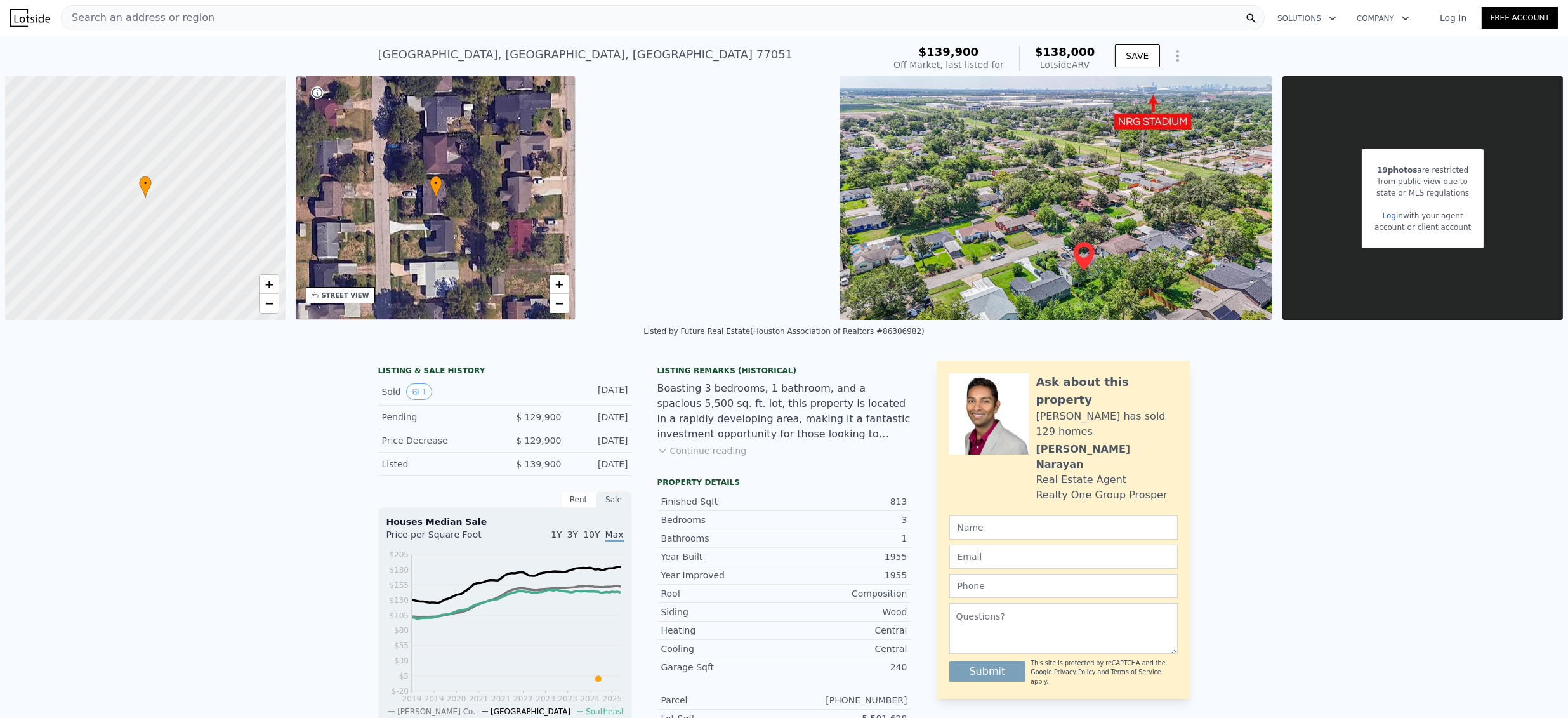
scroll to position [0, 305]
click at [144, 17] on span "Search an address or region" at bounding box center [137, 18] width 153 height 15
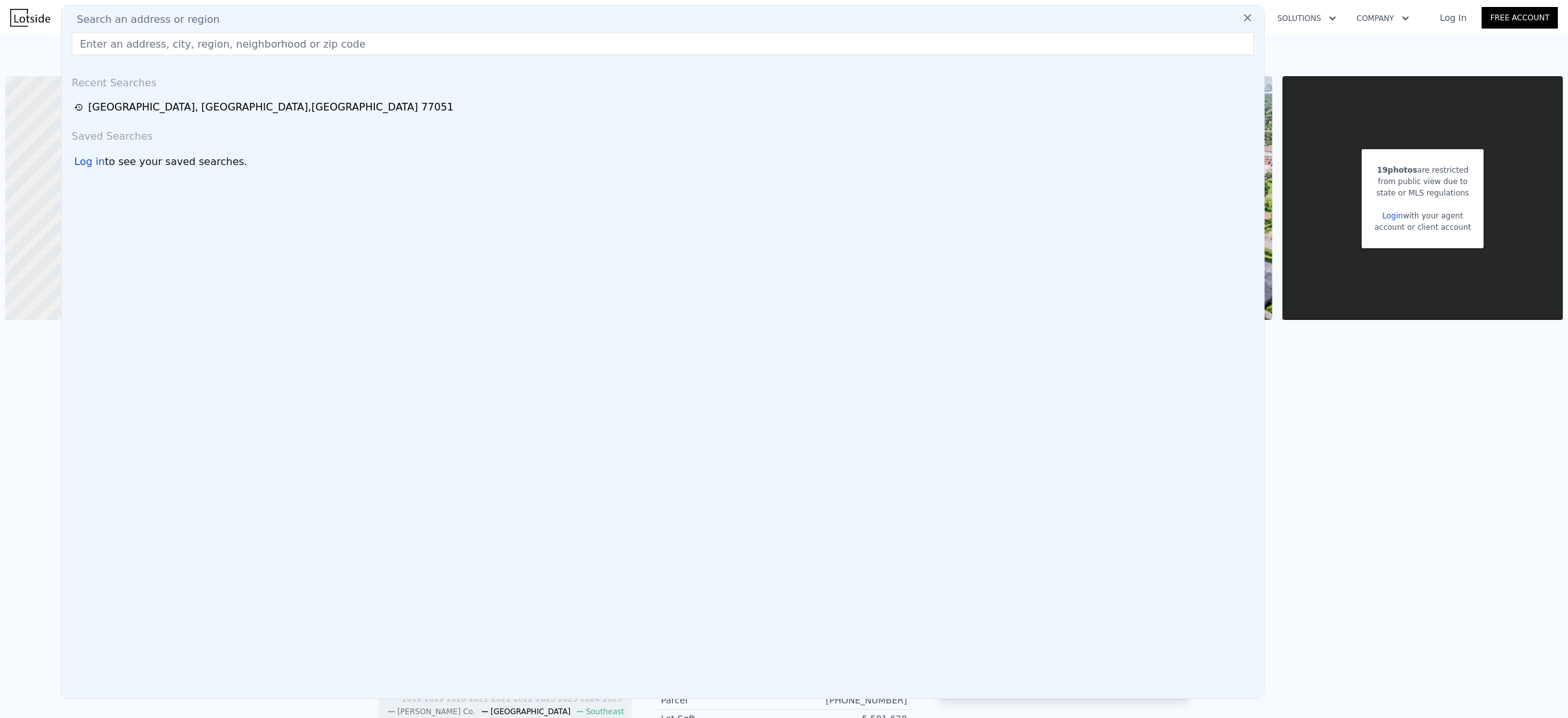
click at [141, 53] on input "text" at bounding box center [662, 44] width 1182 height 23
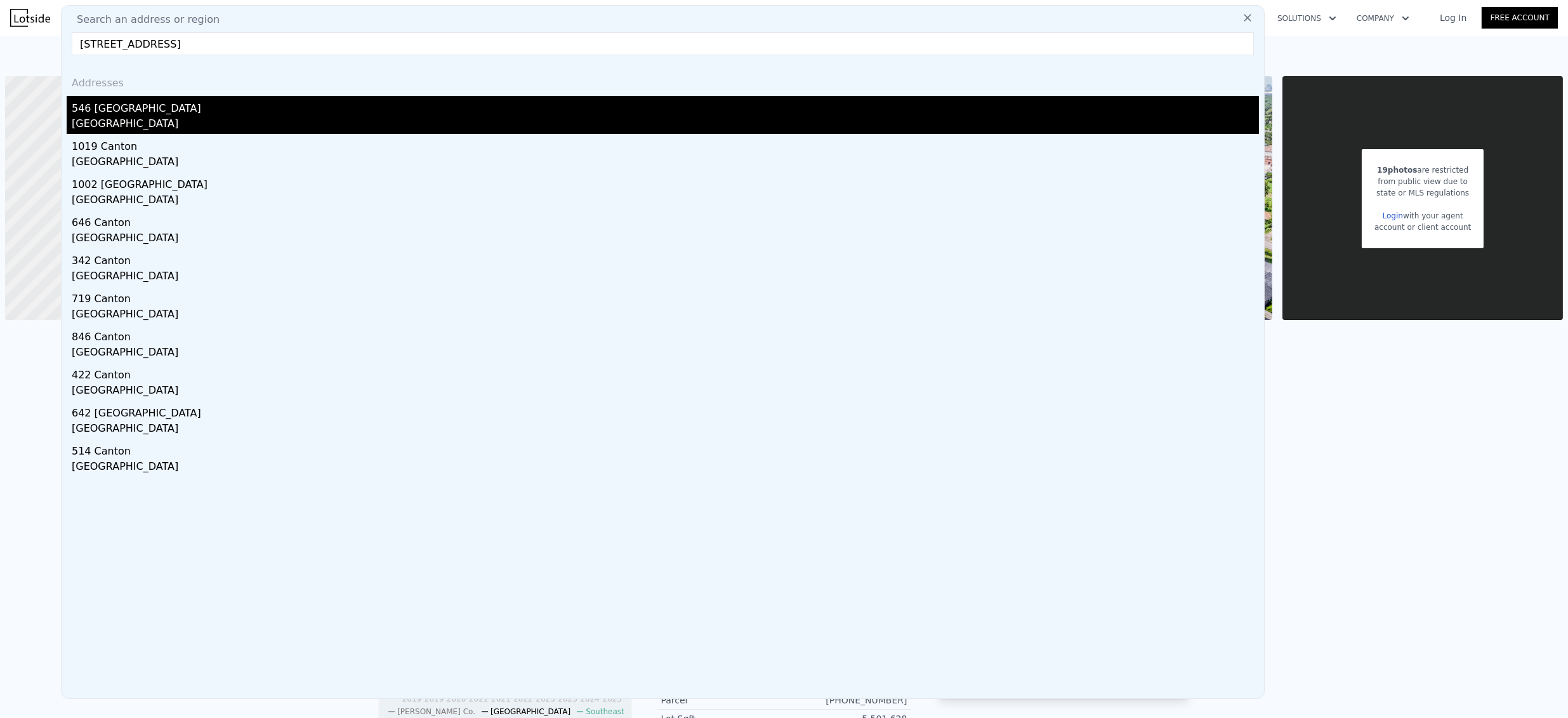
type input "[STREET_ADDRESS]"
click at [155, 101] on div "546 [GEOGRAPHIC_DATA]" at bounding box center [665, 106] width 1187 height 20
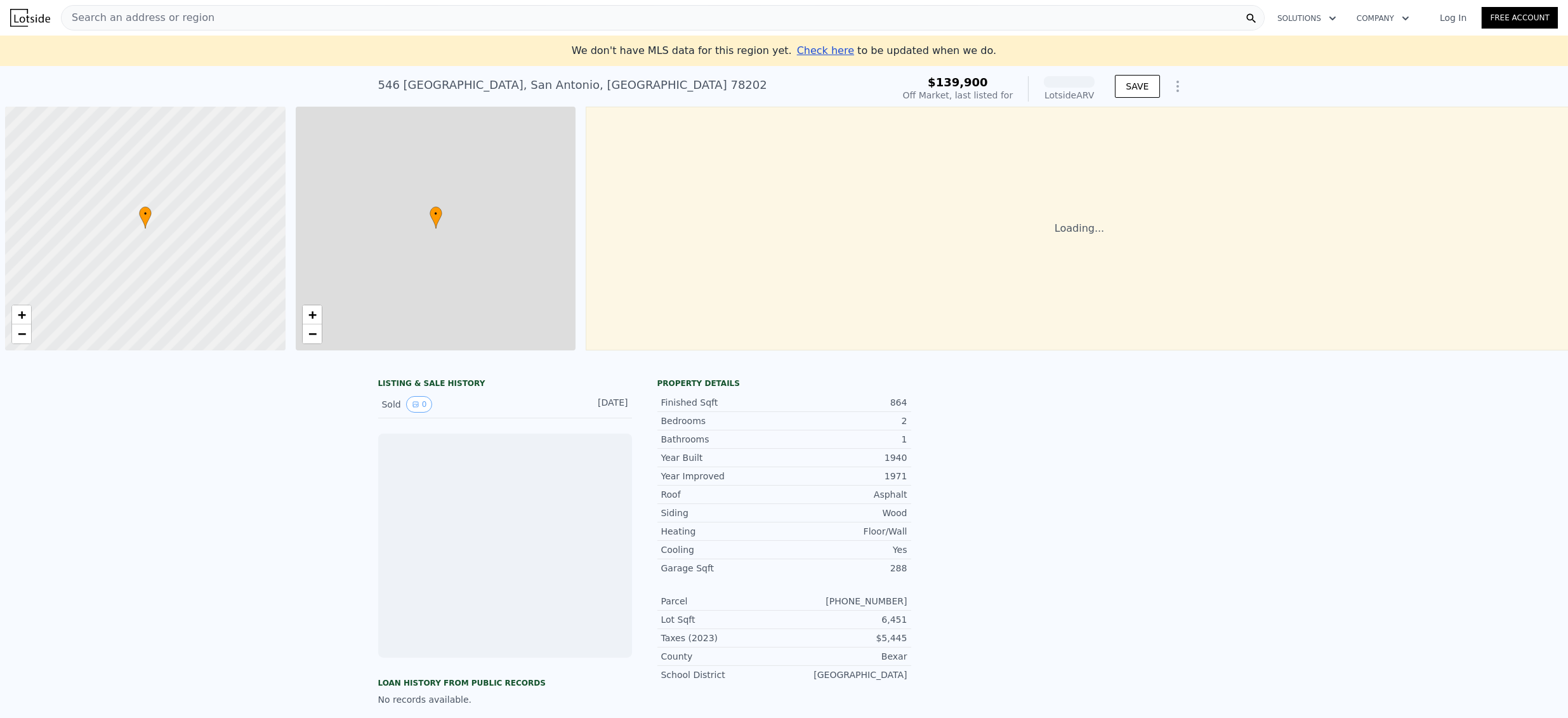
scroll to position [0, 5]
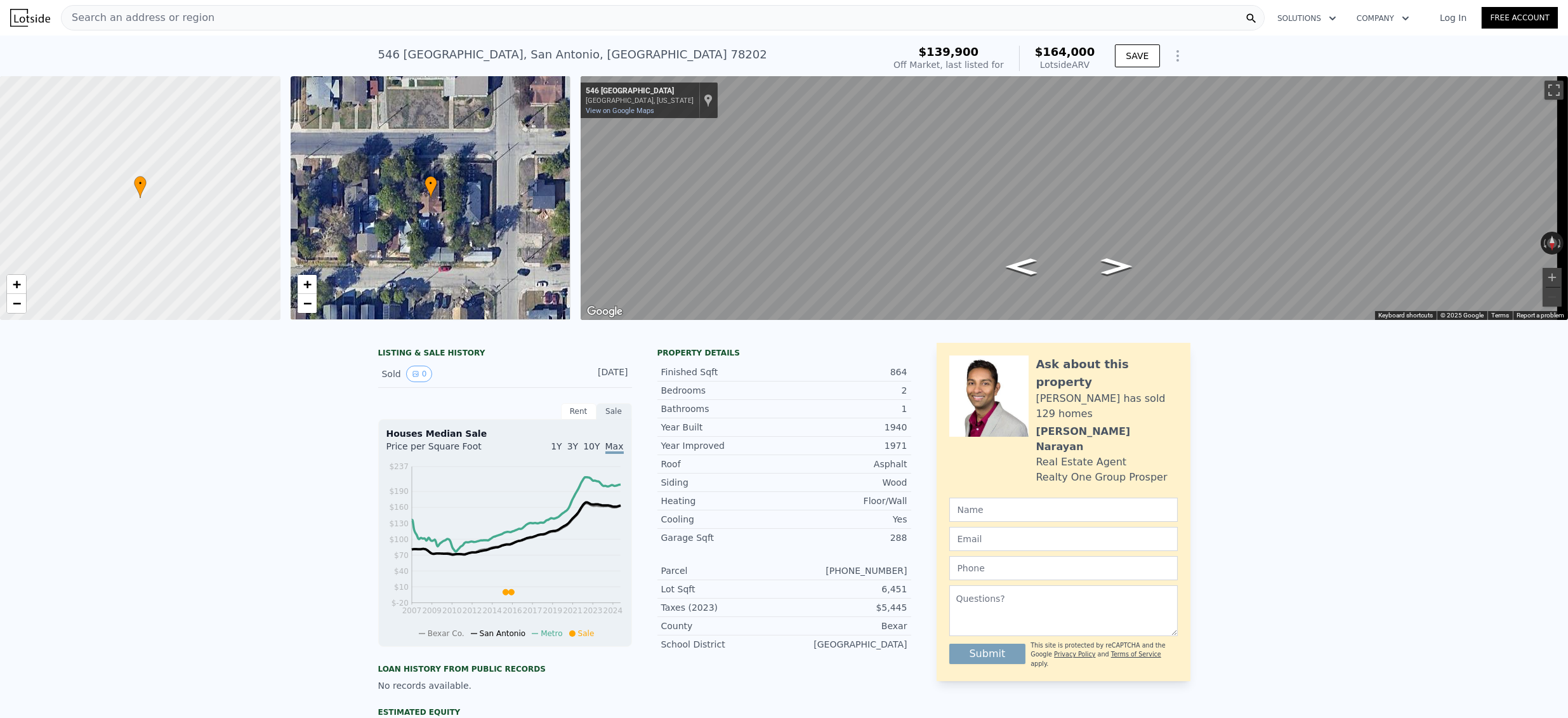
click at [193, 17] on span "Search an address or region" at bounding box center [137, 18] width 153 height 15
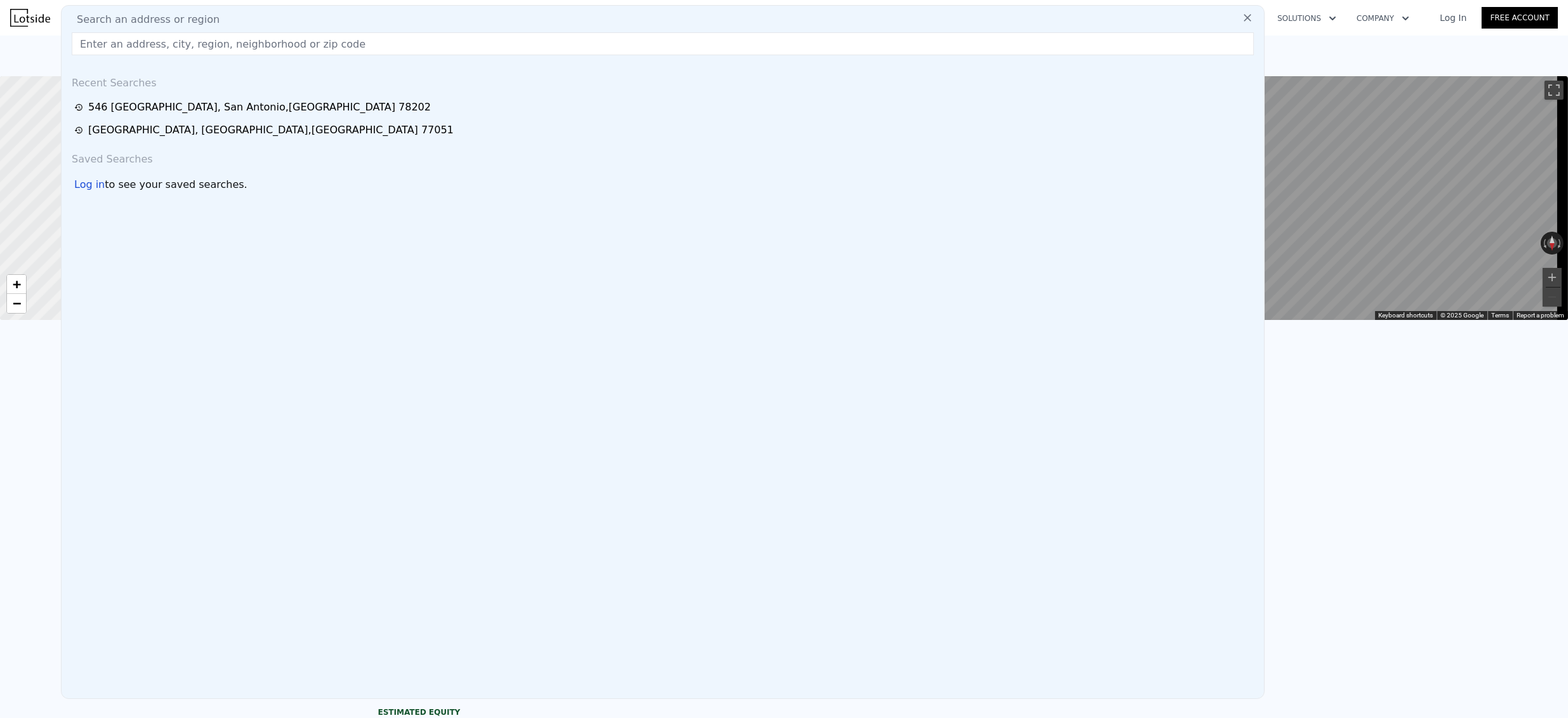
click at [178, 43] on input "text" at bounding box center [662, 44] width 1182 height 23
click at [247, 40] on input "text" at bounding box center [662, 44] width 1182 height 23
paste input "I am profitable."
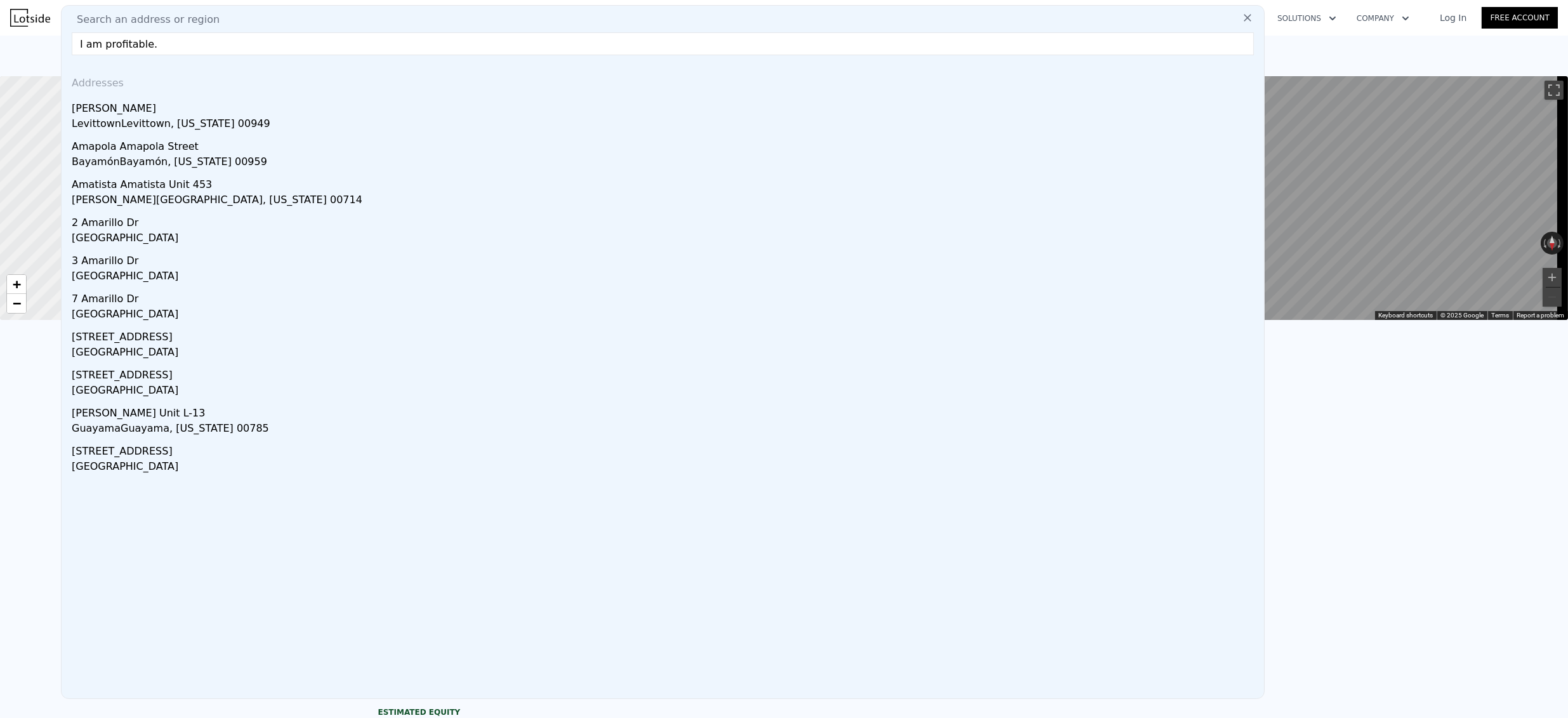
click at [187, 42] on input "I am profitable." at bounding box center [662, 44] width 1182 height 23
type input "\"
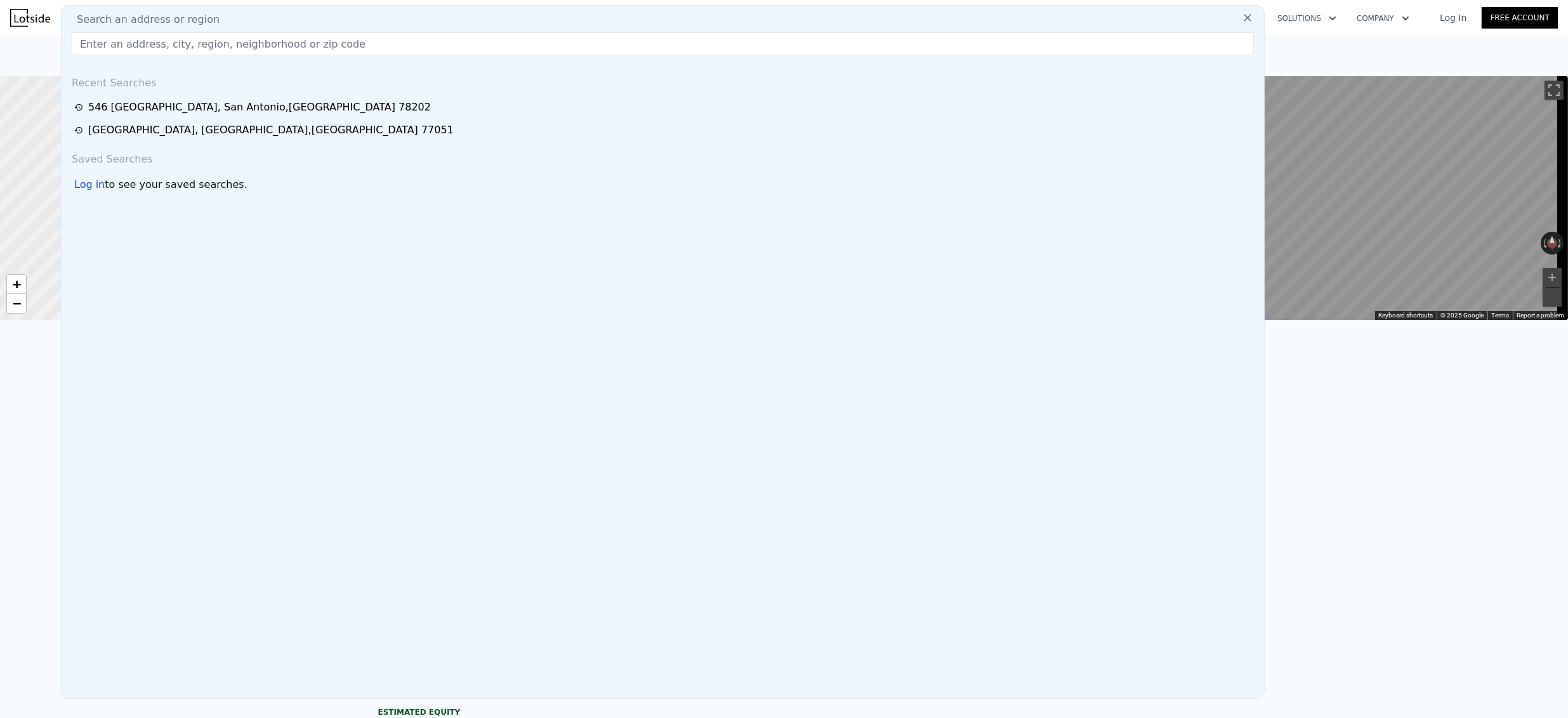
click at [229, 45] on input "text" at bounding box center [662, 44] width 1182 height 23
paste input "[STREET_ADDRESS]"
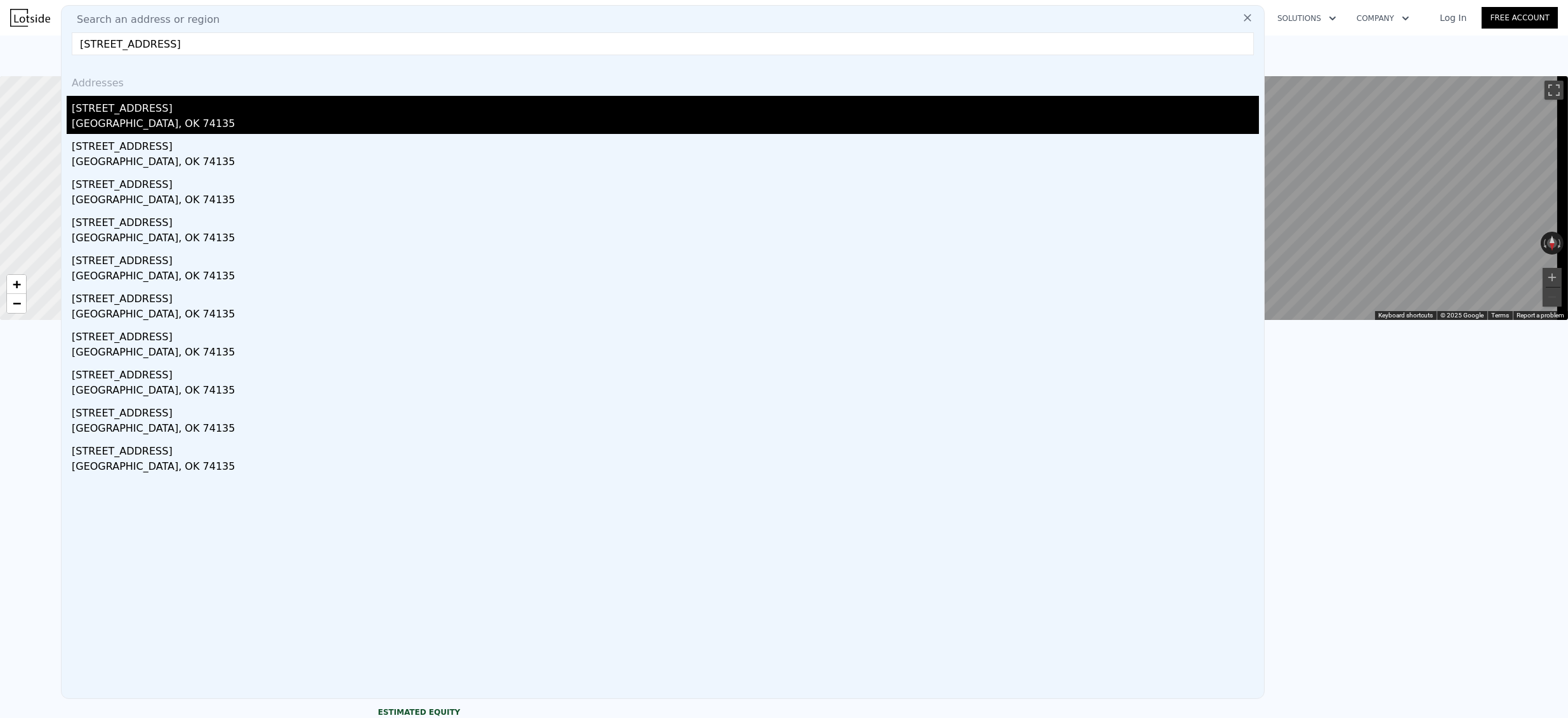
type input "[STREET_ADDRESS]"
click at [170, 101] on div "[STREET_ADDRESS]" at bounding box center [665, 106] width 1187 height 20
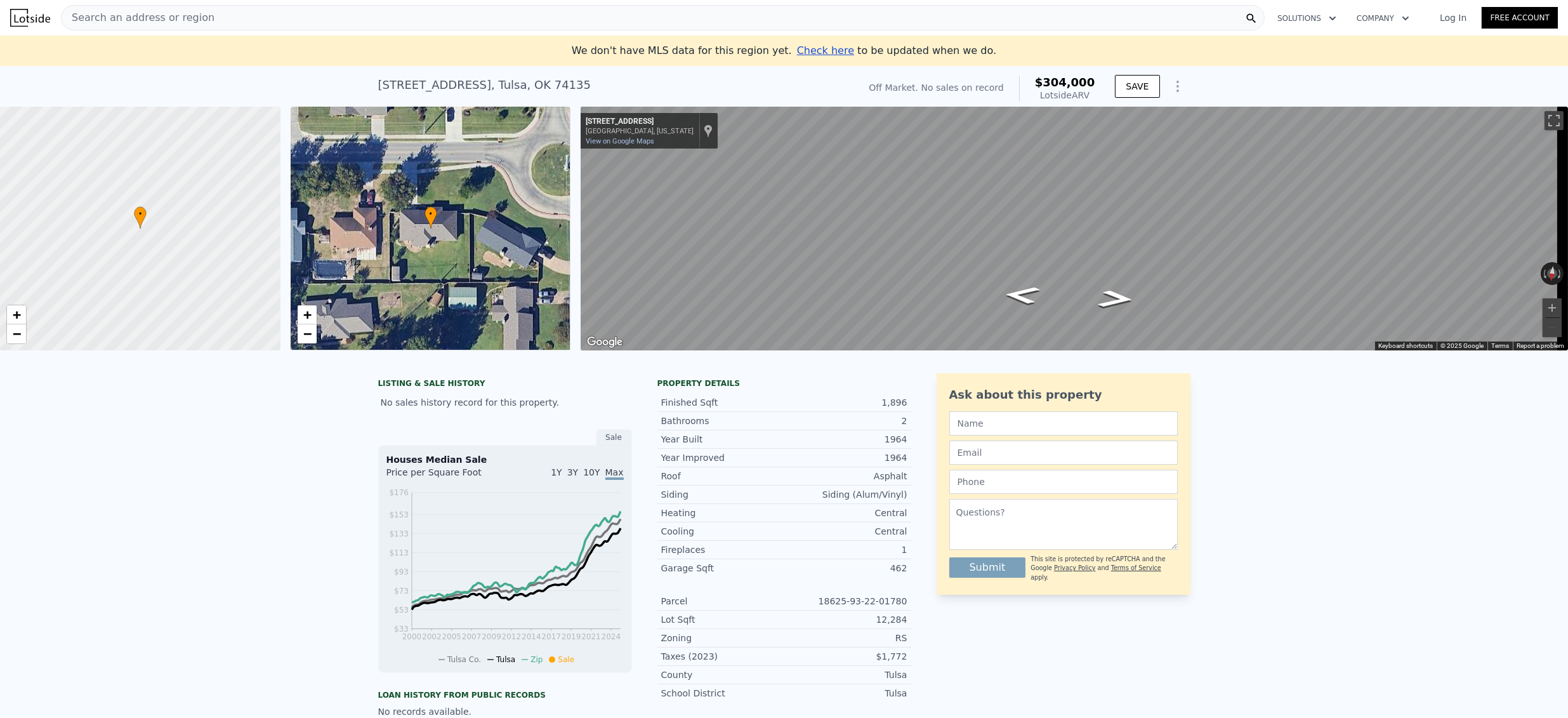
click at [808, 407] on div "1,896" at bounding box center [846, 402] width 123 height 13
click at [186, 22] on span "Search an address or region" at bounding box center [137, 18] width 153 height 15
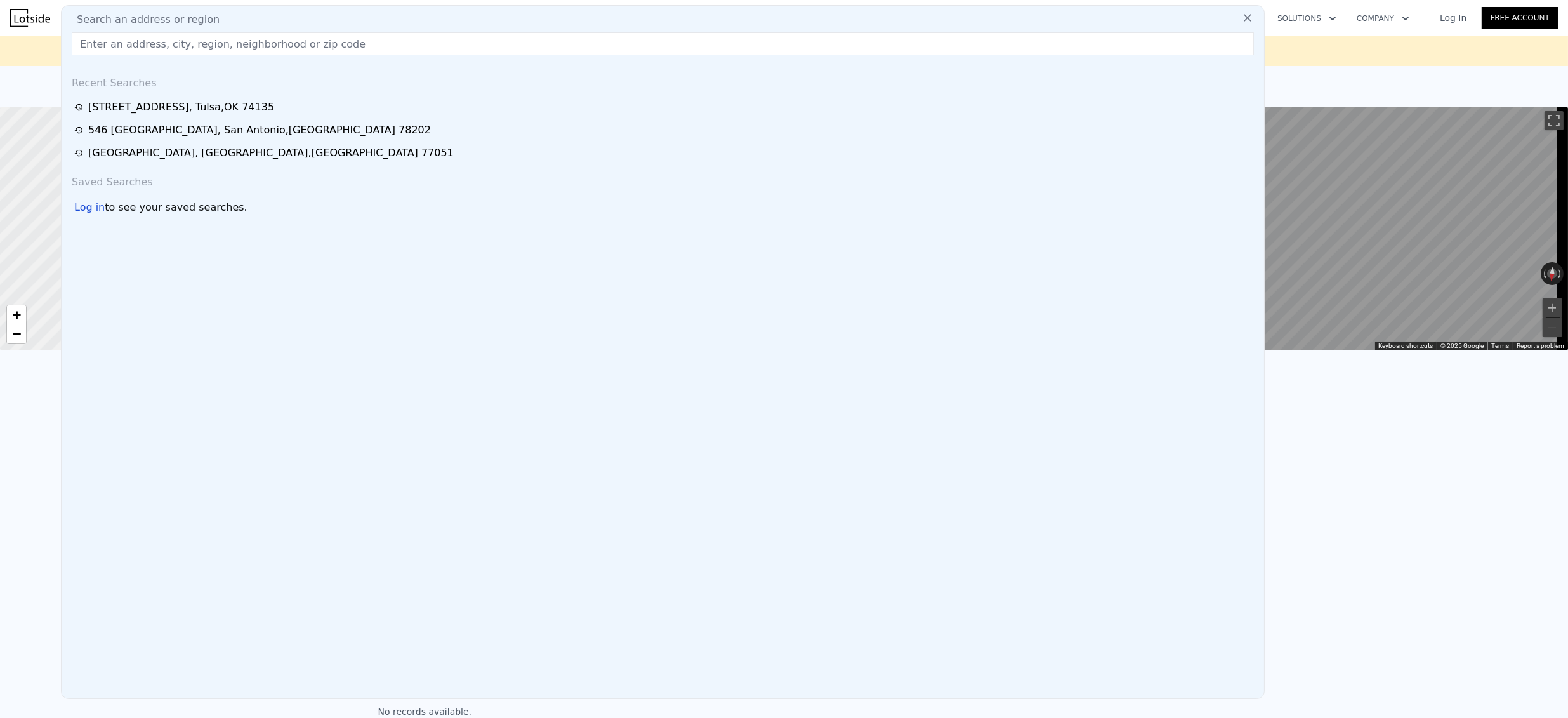
click at [189, 45] on input "text" at bounding box center [662, 44] width 1182 height 23
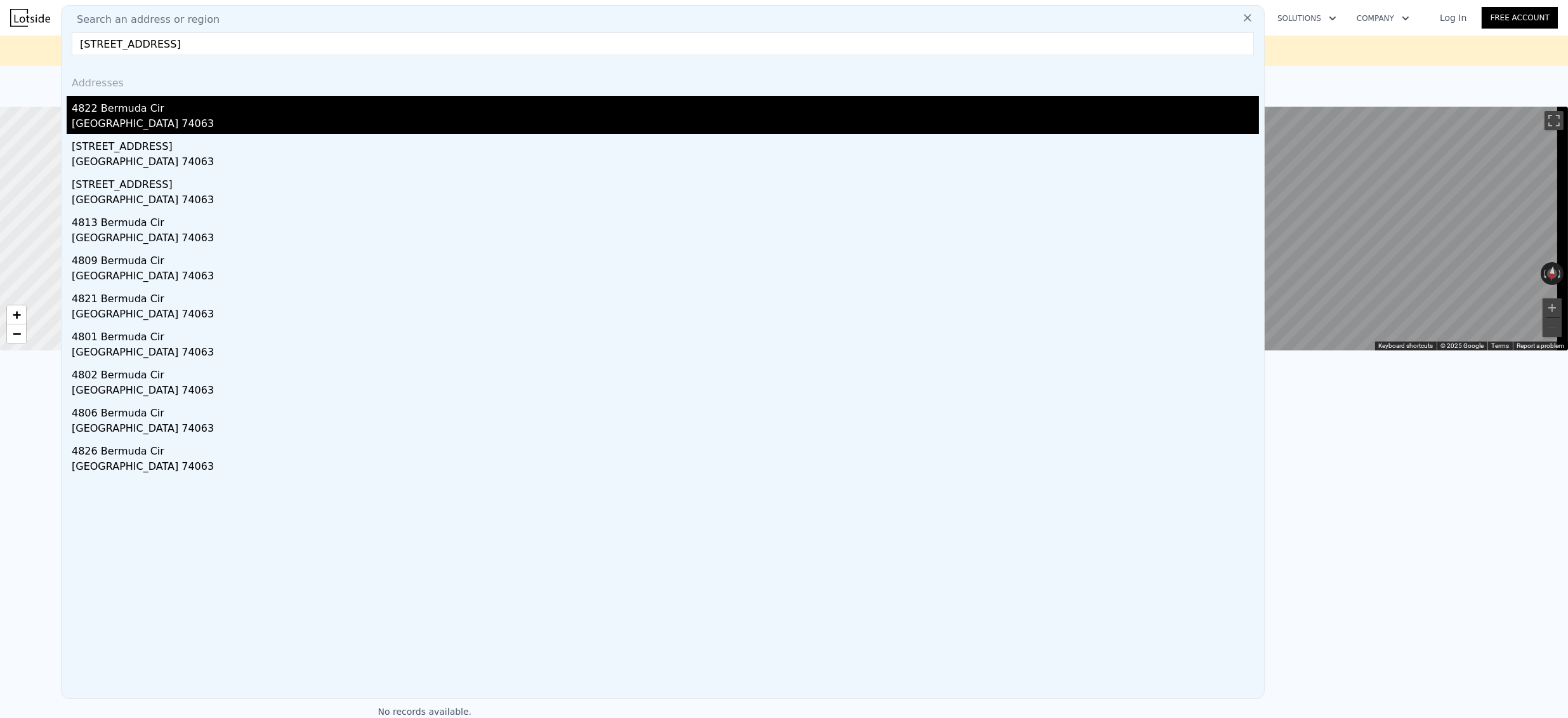
type input "[STREET_ADDRESS]"
click at [310, 113] on div "4822 Bermuda Cir" at bounding box center [665, 106] width 1187 height 20
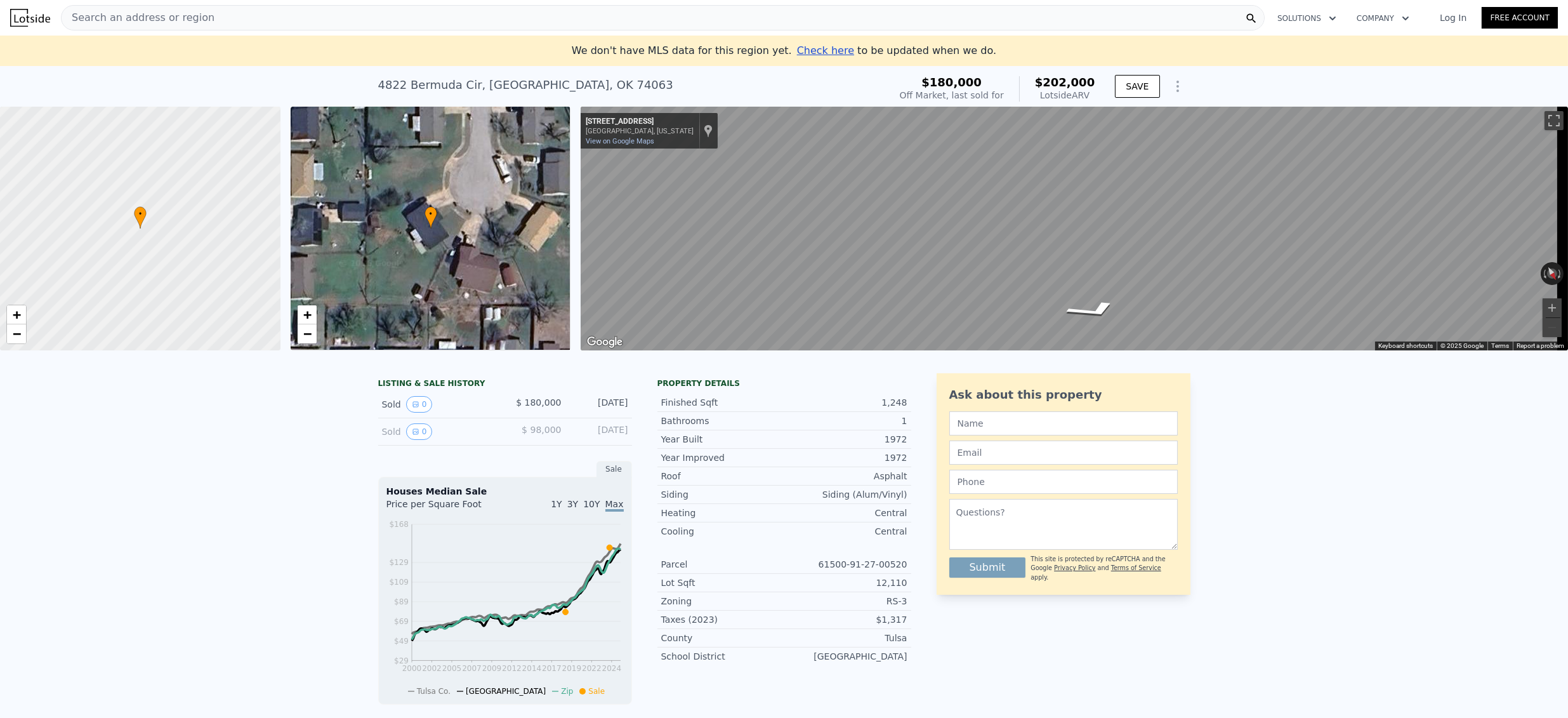
click at [152, 11] on span "Search an address or region" at bounding box center [137, 18] width 153 height 15
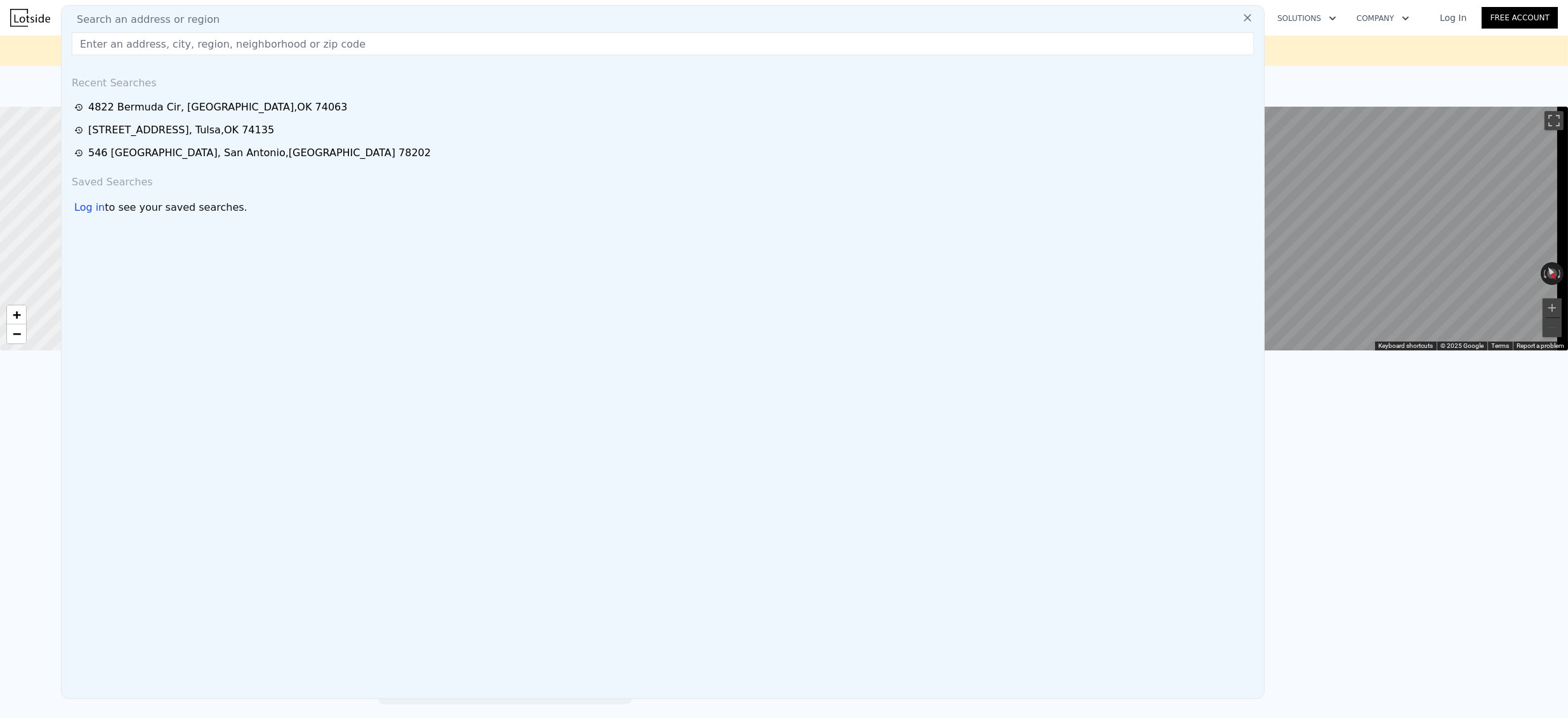
click at [152, 46] on input "text" at bounding box center [662, 44] width 1182 height 23
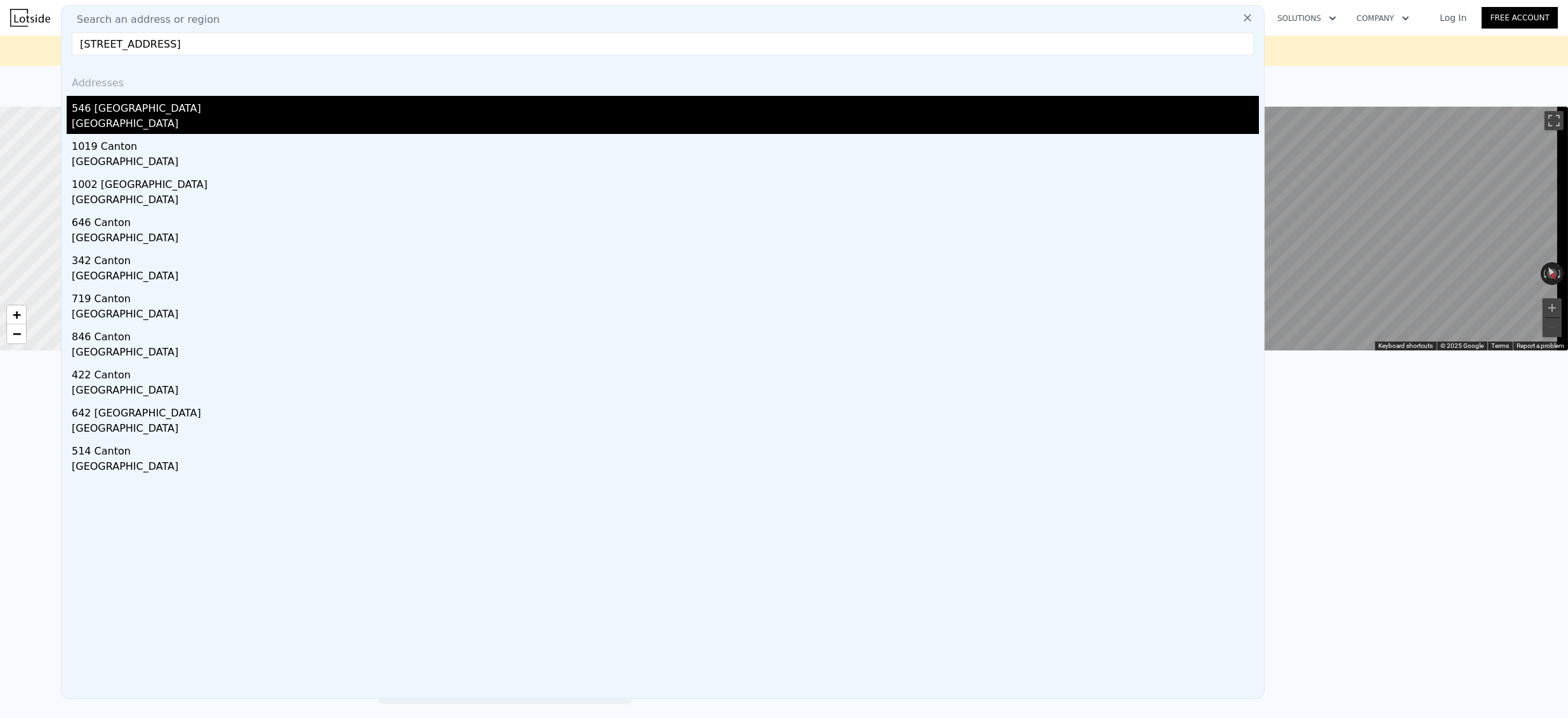
type input "[STREET_ADDRESS]"
click at [140, 104] on div "546 [GEOGRAPHIC_DATA]" at bounding box center [665, 106] width 1187 height 20
type input "2"
type input "4"
type input "720"
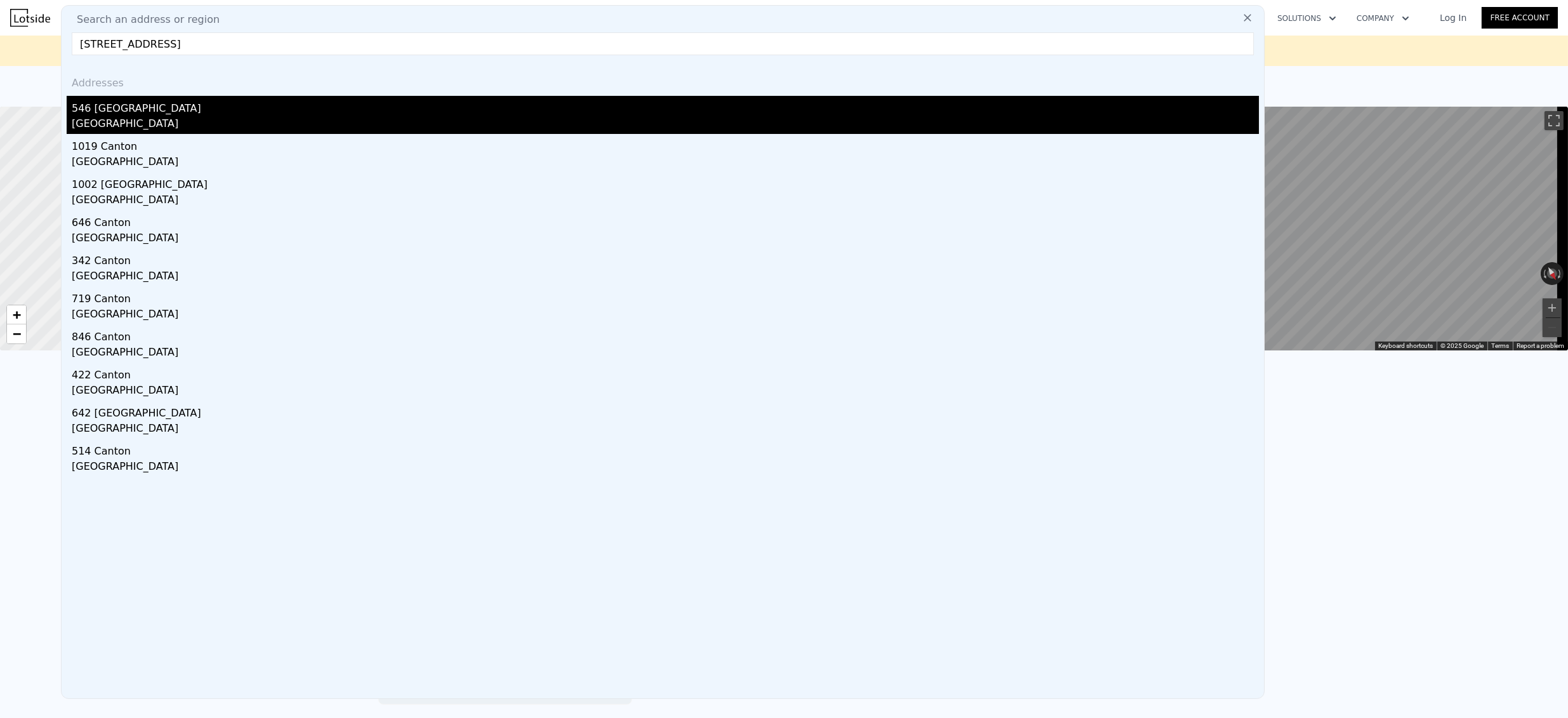
type input "1200"
type input "4356"
type input "9548"
type input "$ 164,000"
type input "$ 30,001"
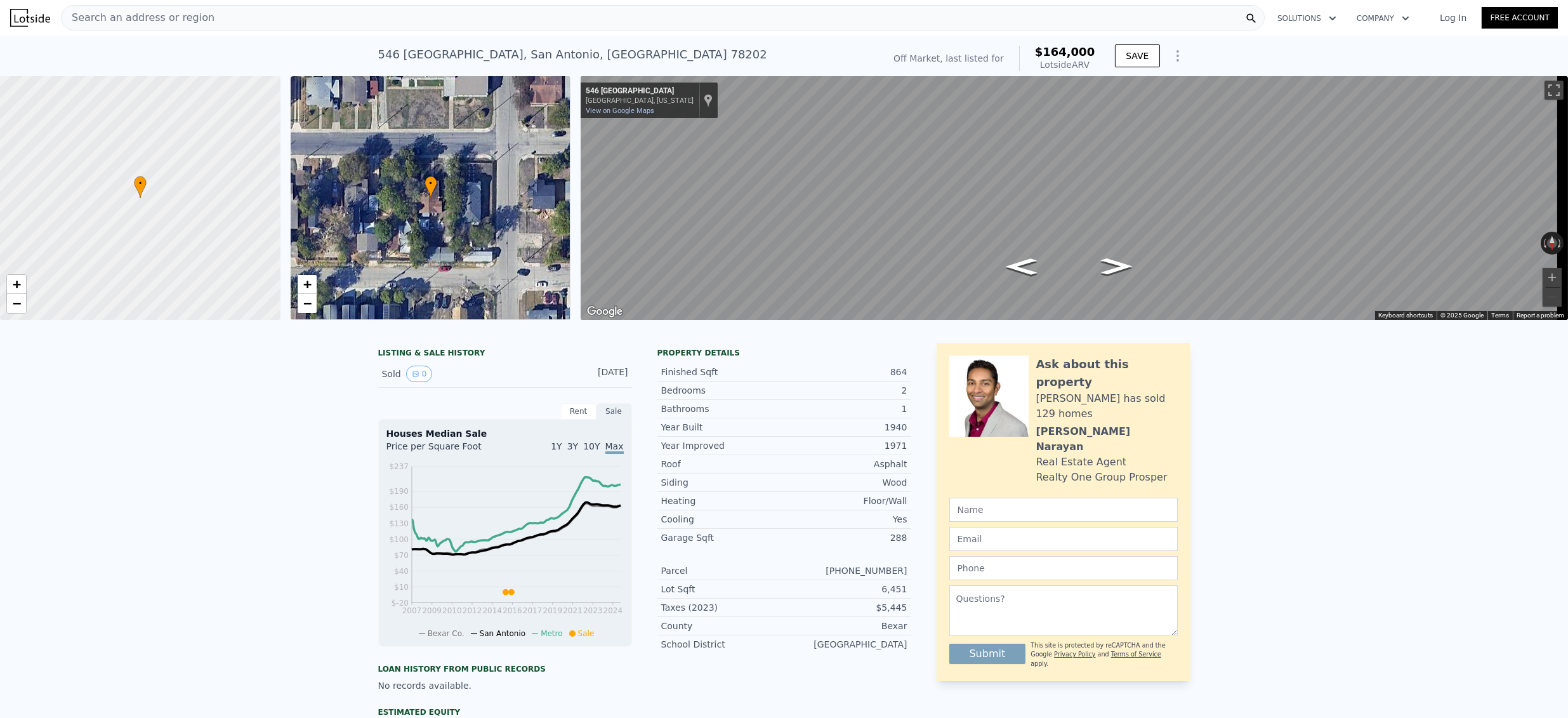
click at [110, 20] on span "Search an address or region" at bounding box center [137, 18] width 153 height 15
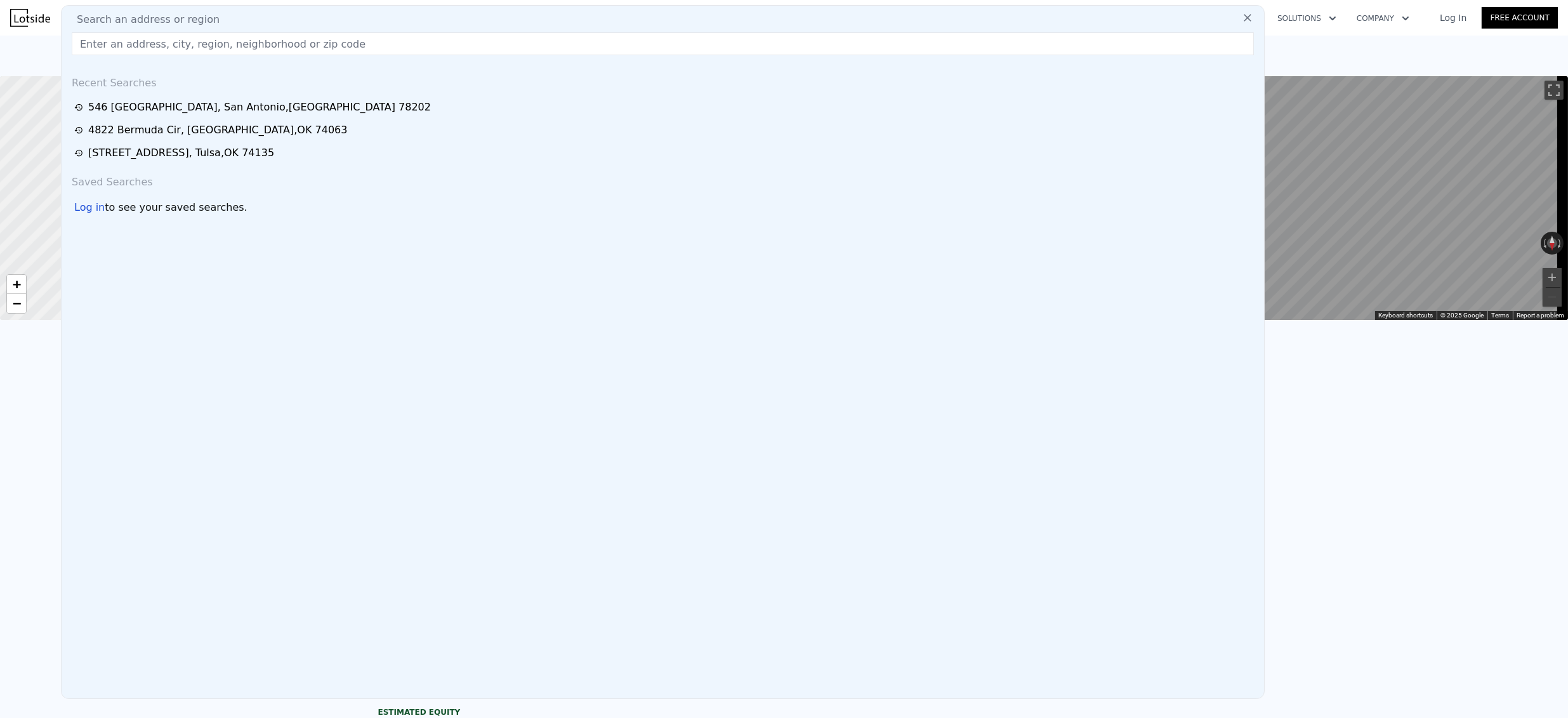
click at [120, 46] on input "text" at bounding box center [662, 44] width 1182 height 23
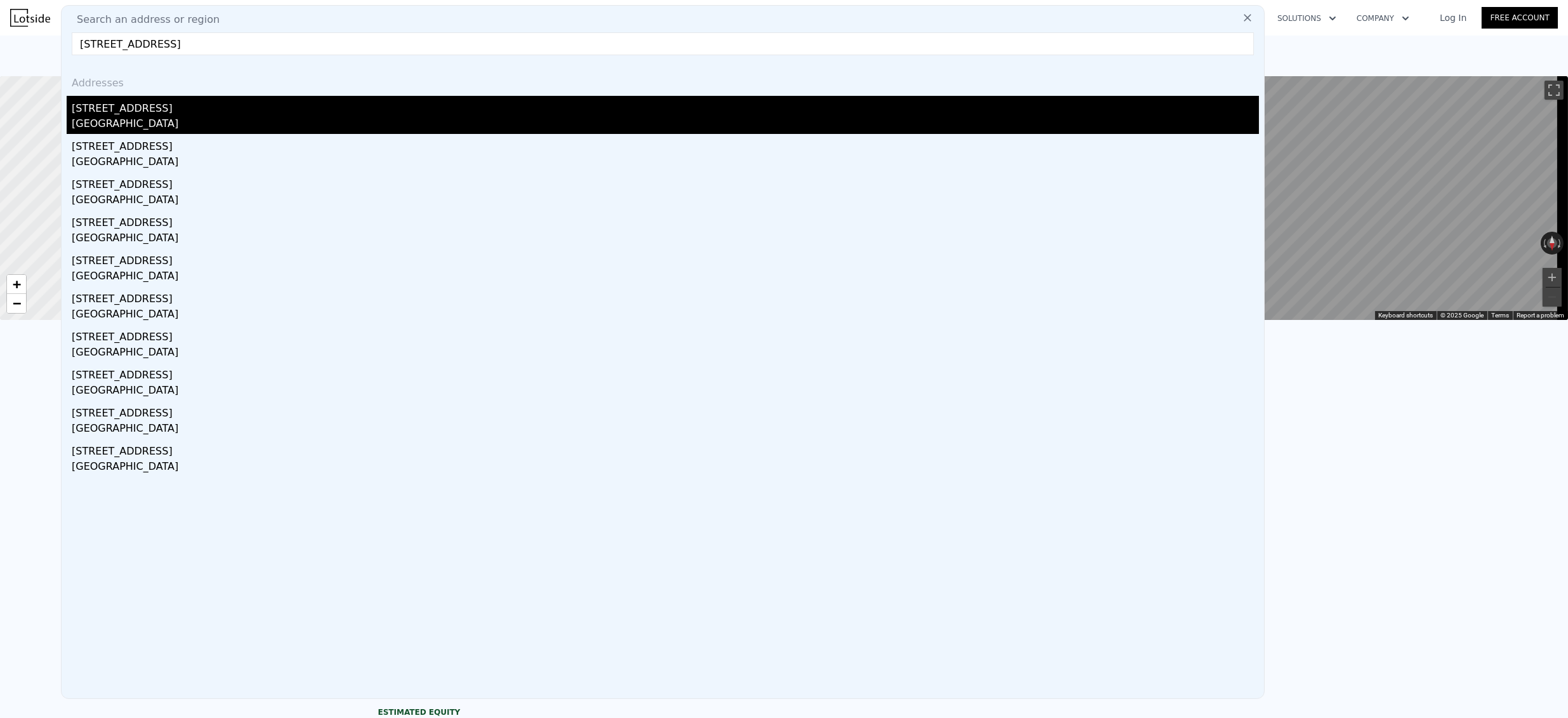
type input "[STREET_ADDRESS]"
click at [142, 98] on div "[STREET_ADDRESS]" at bounding box center [665, 106] width 1187 height 20
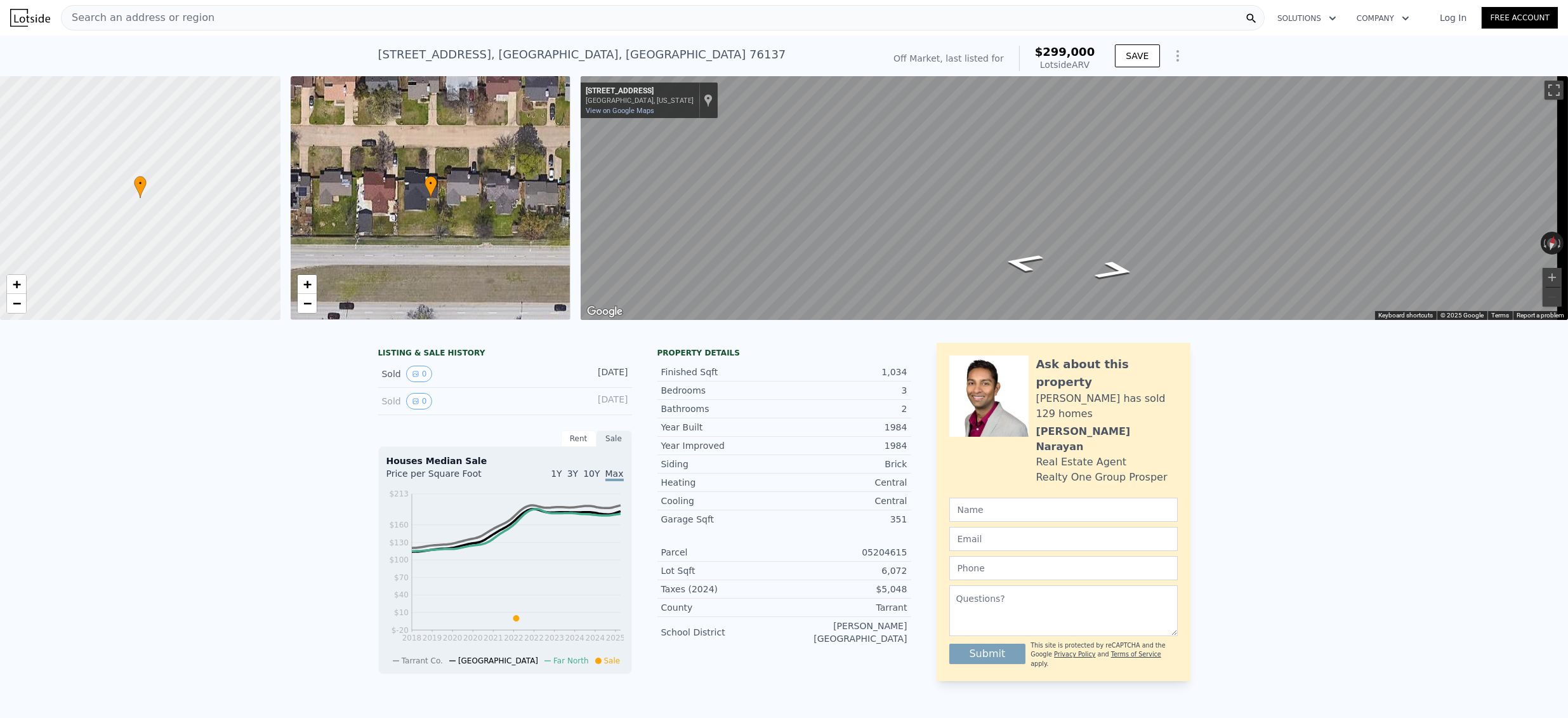
click at [198, 22] on div "Search an address or region" at bounding box center [662, 18] width 1204 height 25
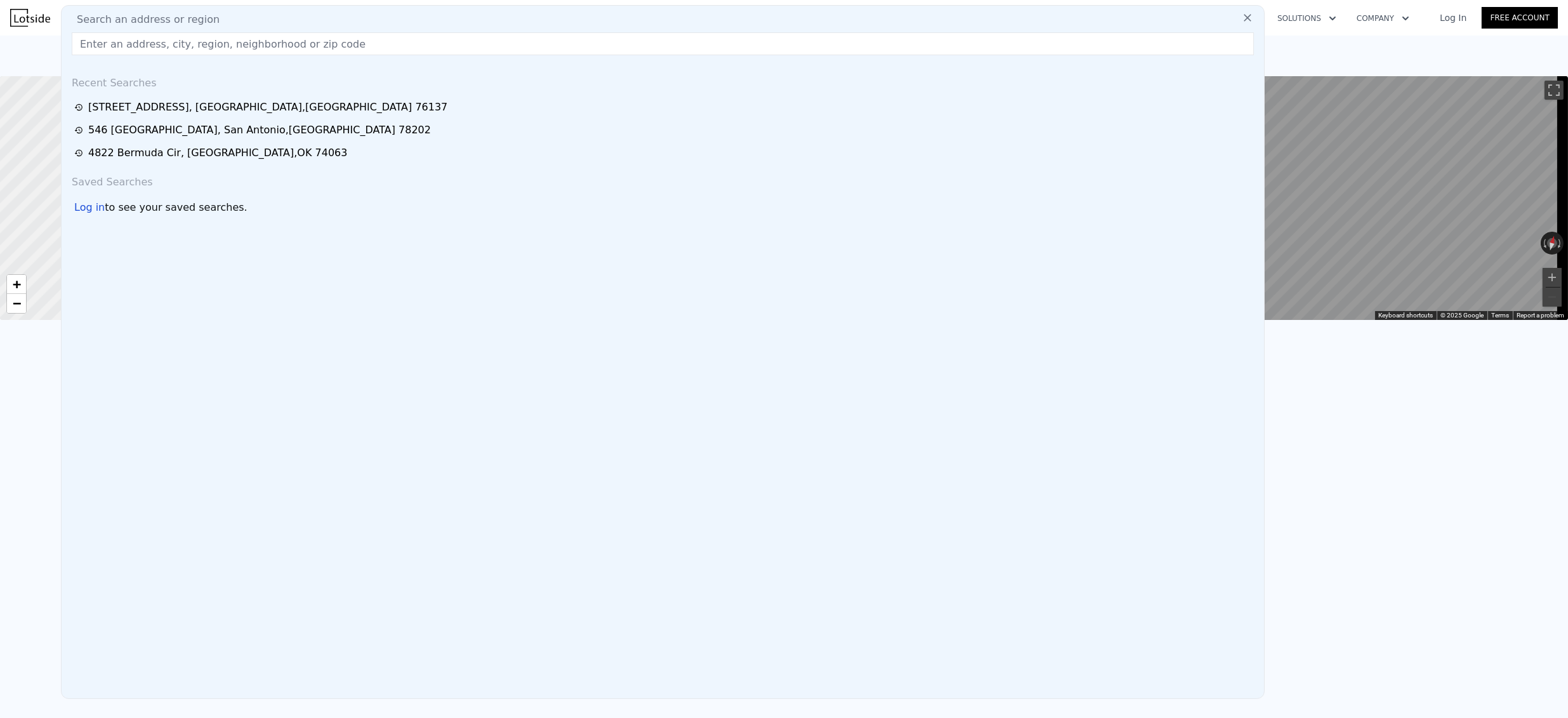
click at [190, 46] on input "text" at bounding box center [662, 44] width 1182 height 23
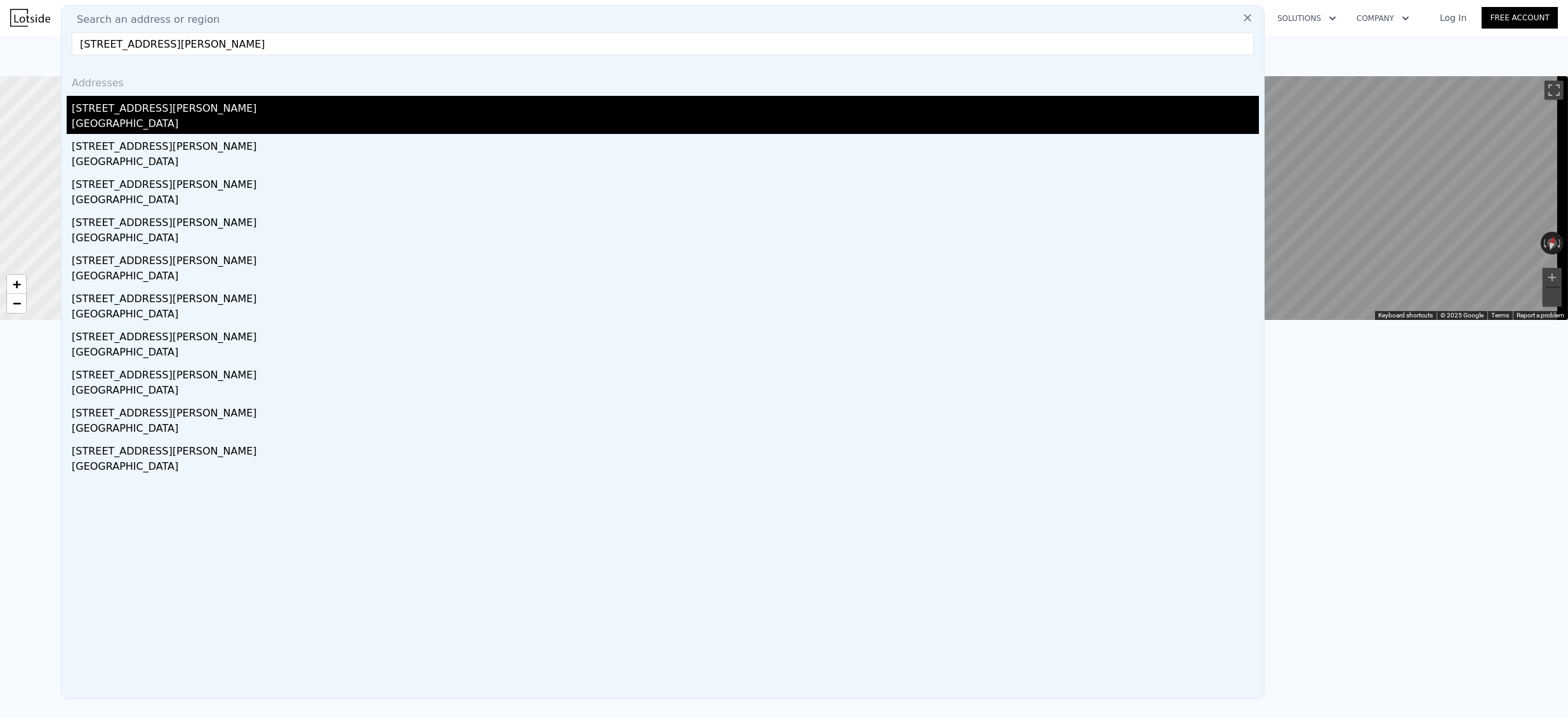
type input "[STREET_ADDRESS][PERSON_NAME]"
click at [147, 103] on div "[STREET_ADDRESS][PERSON_NAME]" at bounding box center [665, 106] width 1187 height 20
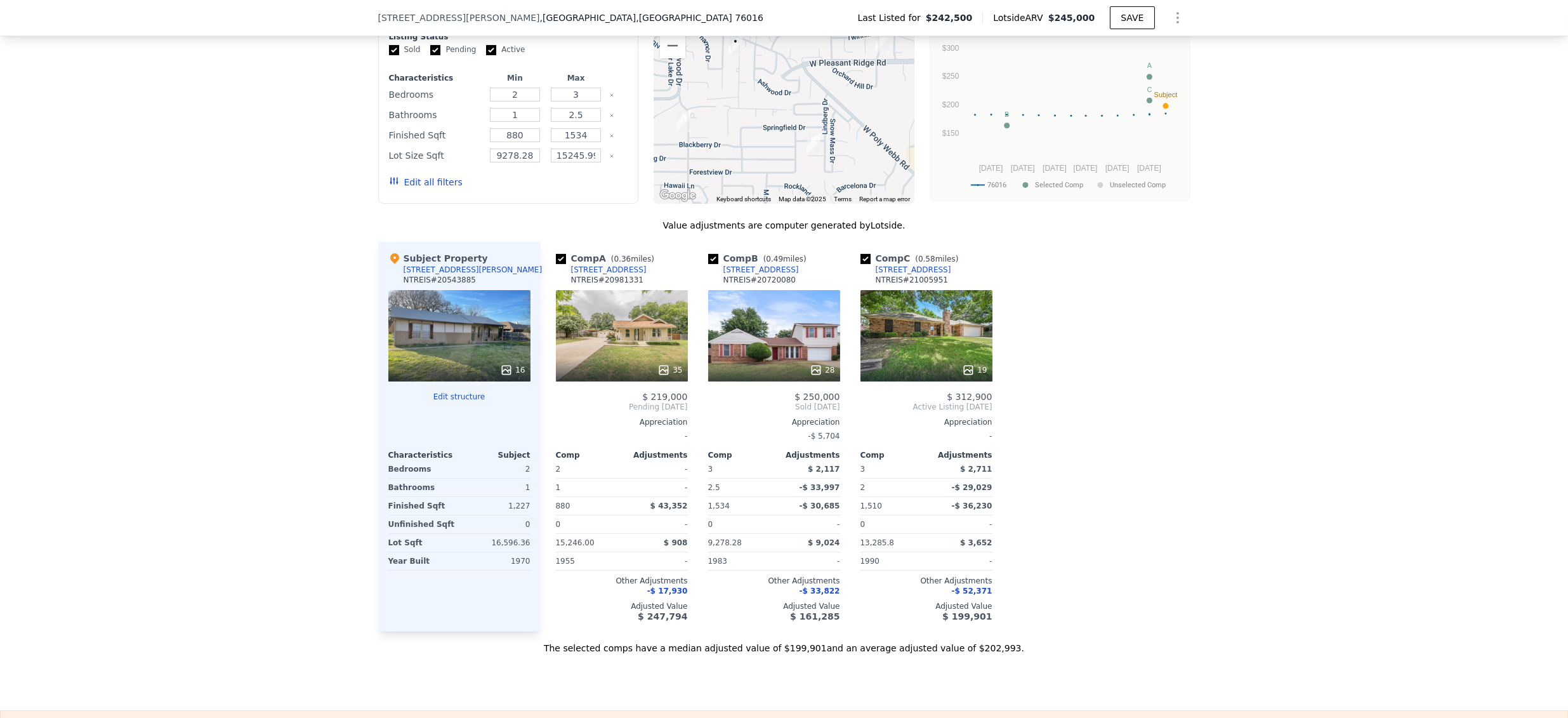
scroll to position [983, 0]
